Goal: Task Accomplishment & Management: Use online tool/utility

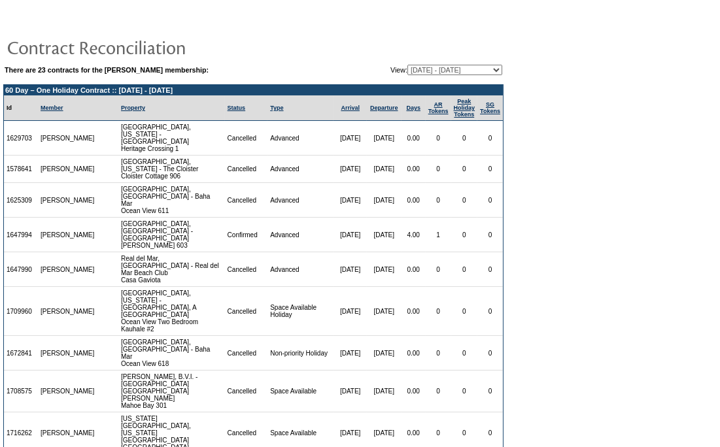
click at [478, 69] on select "[DATE] - [DATE] [DATE] - [DATE] [DATE] - [DATE] [DATE] - [DATE] [DATE] - [DATE]…" at bounding box center [454, 70] width 95 height 10
select select "106039"
click at [407, 65] on select "[DATE] - [DATE] [DATE] - [DATE] [DATE] - [DATE] [DATE] - [DATE] [DATE] - [DATE]…" at bounding box center [454, 70] width 95 height 10
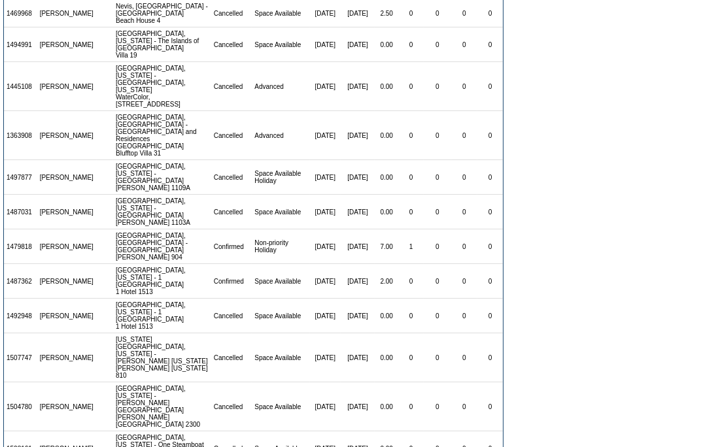
scroll to position [33, 0]
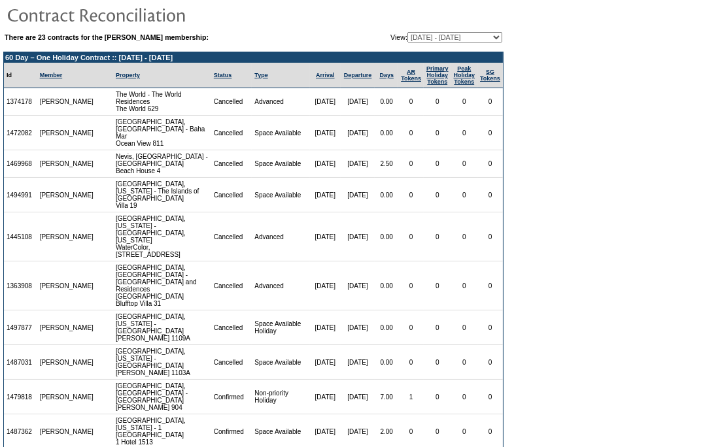
click at [434, 40] on select "[DATE] - [DATE] [DATE] - [DATE] [DATE] - [DATE] [DATE] - [DATE] [DATE] - [DATE]…" at bounding box center [454, 37] width 95 height 10
select select "116333"
click at [407, 32] on select "[DATE] - [DATE] [DATE] - [DATE] [DATE] - [DATE] [DATE] - [DATE] [DATE] - [DATE]…" at bounding box center [454, 37] width 95 height 10
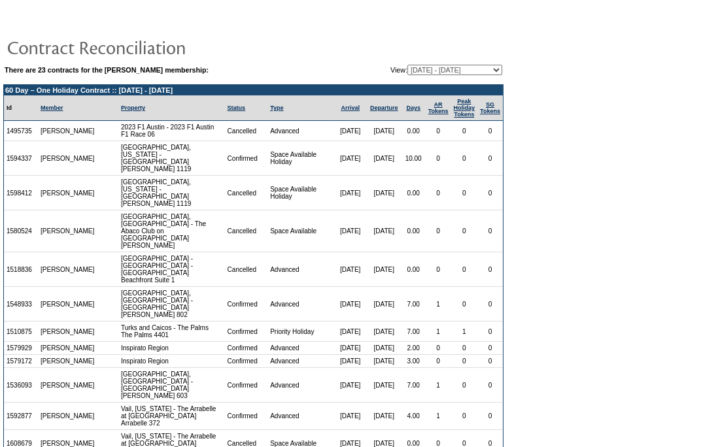
click at [478, 63] on table "There are 23 contracts for the Andy Quartner membership: View: 09/01/06 - 09/30…" at bounding box center [253, 69] width 500 height 13
click at [462, 71] on select "[DATE] - [DATE] [DATE] - [DATE] [DATE] - [DATE] [DATE] - [DATE] [DATE] - [DATE]…" at bounding box center [454, 70] width 95 height 10
select select "86564"
click at [407, 65] on select "[DATE] - [DATE] [DATE] - [DATE] [DATE] - [DATE] [DATE] - [DATE] [DATE] - [DATE]…" at bounding box center [454, 70] width 95 height 10
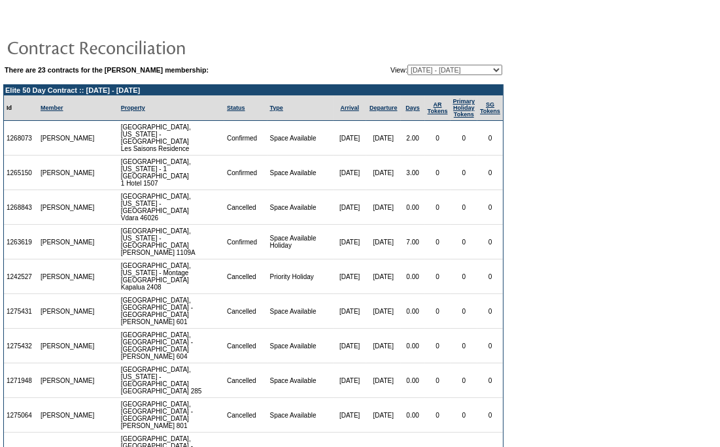
click at [453, 66] on select "[DATE] - [DATE] [DATE] - [DATE] [DATE] - [DATE] [DATE] - [DATE] [DATE] - [DATE]…" at bounding box center [454, 70] width 95 height 10
select select "106039"
click at [407, 65] on select "[DATE] - [DATE] [DATE] - [DATE] [DATE] - [DATE] [DATE] - [DATE] [DATE] - [DATE]…" at bounding box center [454, 70] width 95 height 10
